Goal: Task Accomplishment & Management: Manage account settings

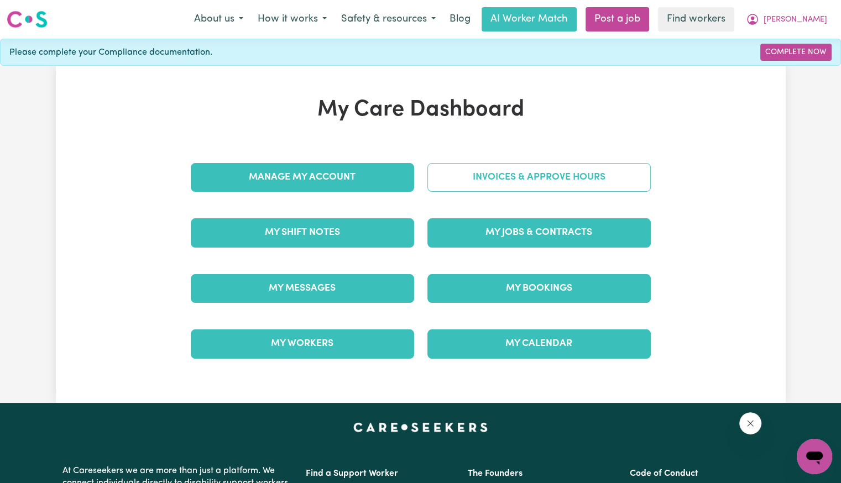
click at [470, 177] on link "Invoices & Approve Hours" at bounding box center [538, 177] width 223 height 29
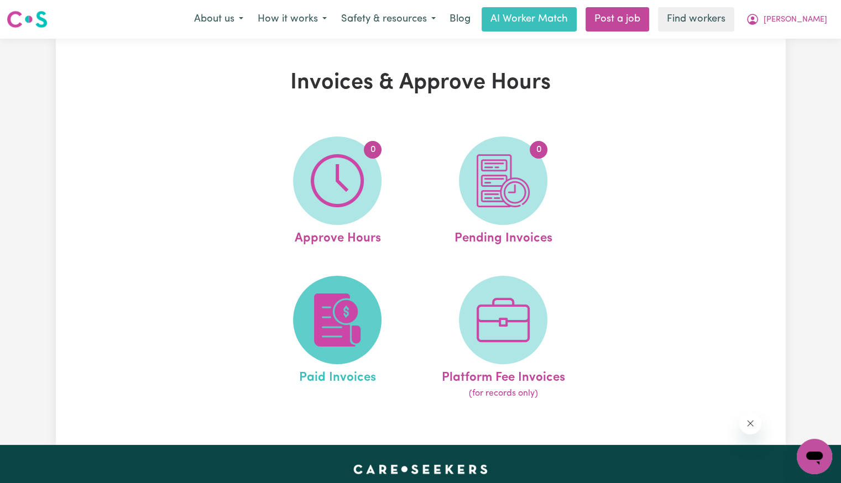
click at [336, 340] on img at bounding box center [337, 320] width 53 height 53
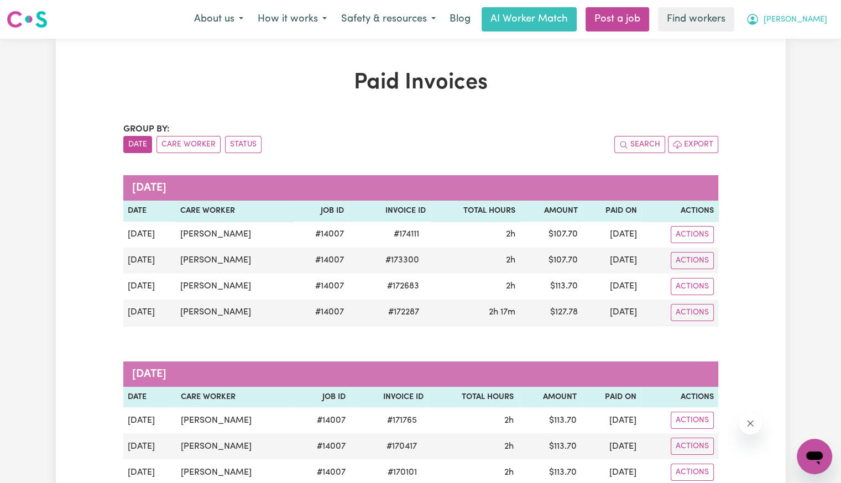
drag, startPoint x: 807, startPoint y: 25, endPoint x: 803, endPoint y: 29, distance: 5.9
click at [807, 25] on button "[PERSON_NAME]" at bounding box center [787, 19] width 96 height 23
click at [772, 67] on link "Logout" at bounding box center [789, 63] width 87 height 21
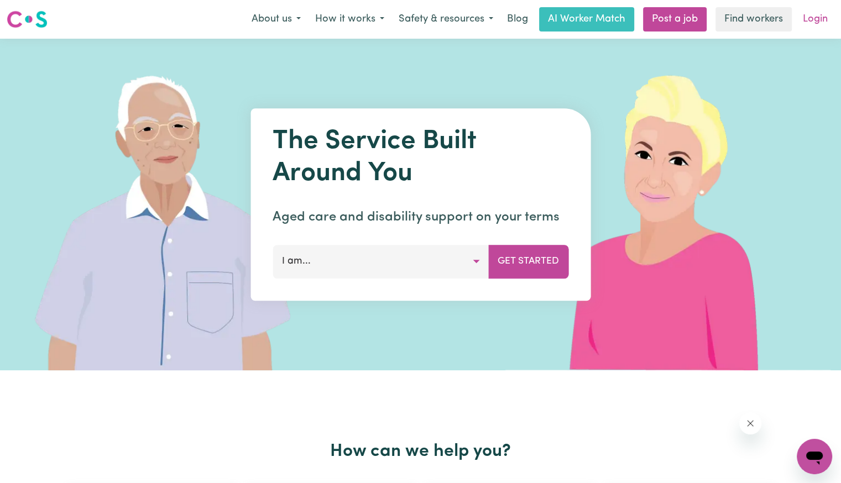
click at [814, 24] on link "Login" at bounding box center [815, 19] width 38 height 24
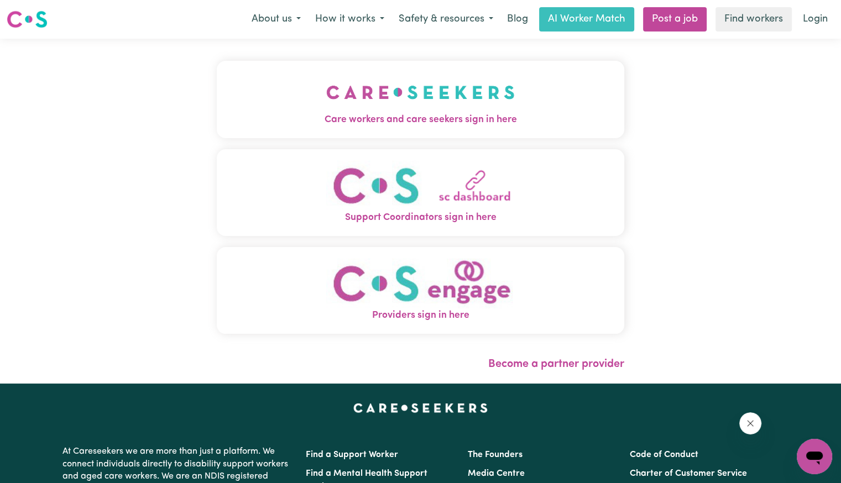
click at [367, 111] on img "Care workers and care seekers sign in here" at bounding box center [420, 92] width 189 height 41
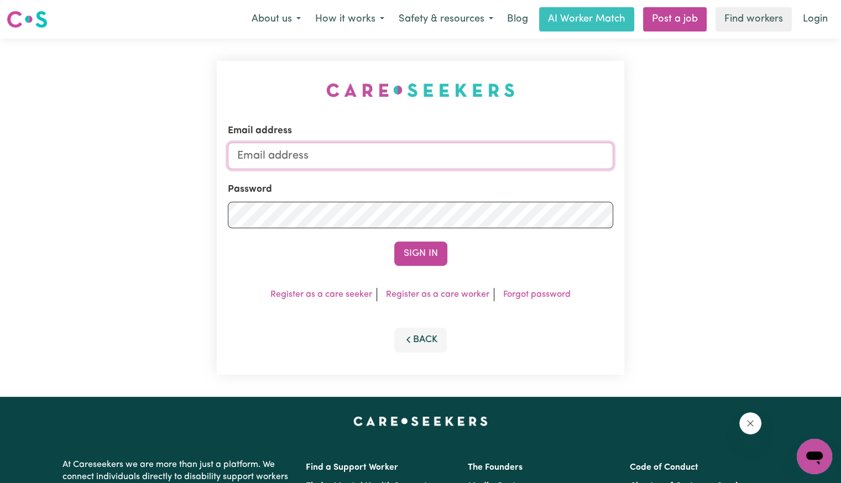
drag, startPoint x: 381, startPoint y: 155, endPoint x: 378, endPoint y: 169, distance: 13.6
click at [381, 155] on input "Email address" at bounding box center [420, 156] width 385 height 27
drag, startPoint x: 297, startPoint y: 151, endPoint x: 720, endPoint y: 151, distance: 422.3
click at [720, 153] on div "Email address [EMAIL_ADDRESS][DOMAIN_NAME] Password Sign In Register as a care …" at bounding box center [420, 218] width 841 height 358
type input "[EMAIL_ADDRESS][DOMAIN_NAME]"
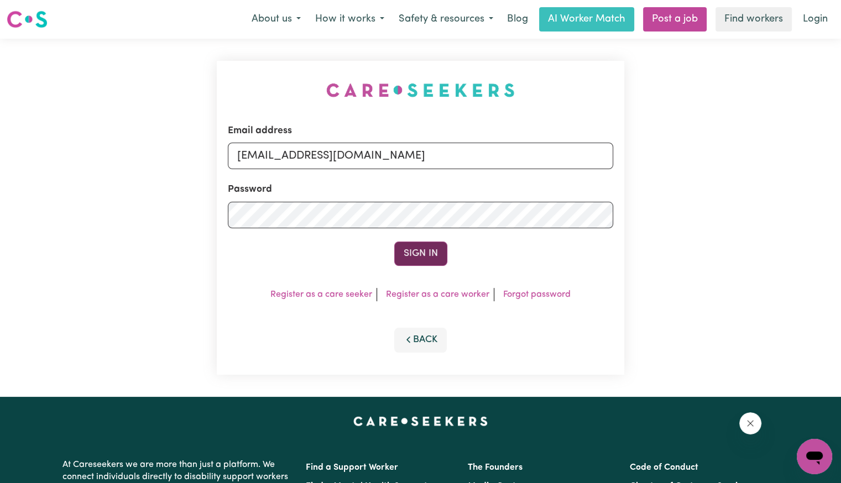
click at [435, 255] on button "Sign In" at bounding box center [420, 254] width 53 height 24
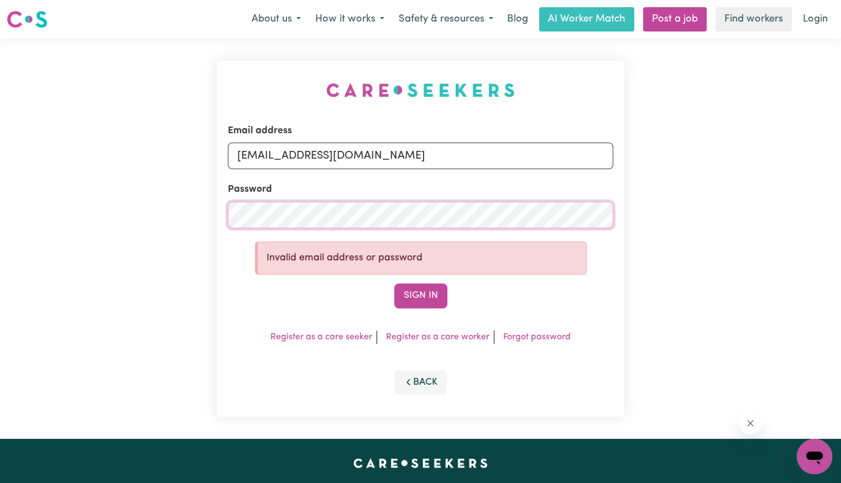
click at [110, 218] on div "Email address [EMAIL_ADDRESS][DOMAIN_NAME] Password Invalid email address or pa…" at bounding box center [420, 239] width 841 height 400
click at [394, 284] on button "Sign In" at bounding box center [420, 296] width 53 height 24
